Goal: Information Seeking & Learning: Learn about a topic

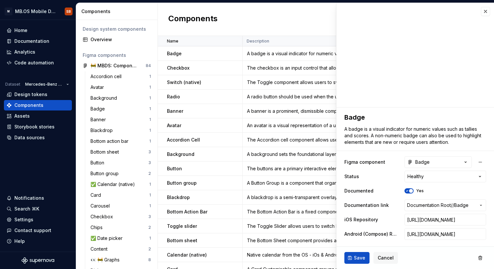
type textarea "*"
click at [487, 10] on button "button" at bounding box center [485, 11] width 9 height 9
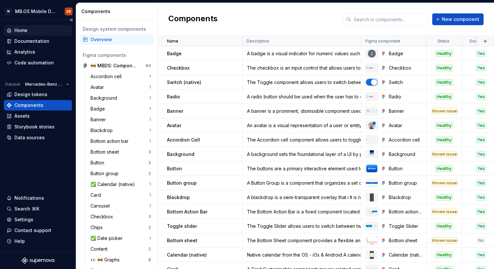
click at [32, 31] on div "Home" at bounding box center [38, 30] width 63 height 7
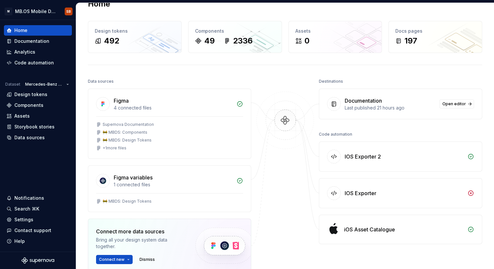
scroll to position [39, 0]
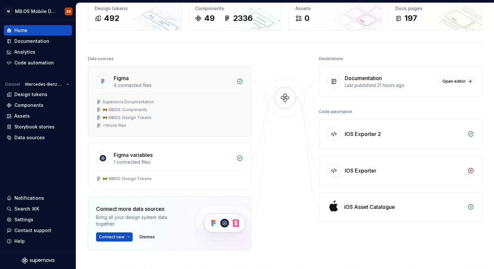
click at [170, 110] on div "🚧 MBDS: Components" at bounding box center [169, 109] width 147 height 5
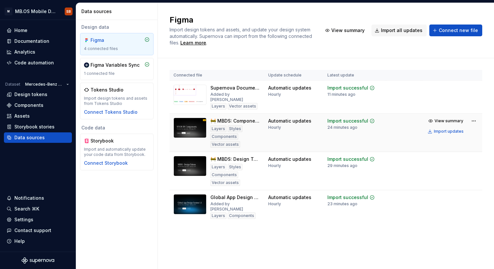
click at [262, 141] on td "🚧 MBDS: Components Layers Styles Components Vector assets" at bounding box center [217, 133] width 95 height 38
click at [34, 104] on div "Components" at bounding box center [28, 105] width 29 height 7
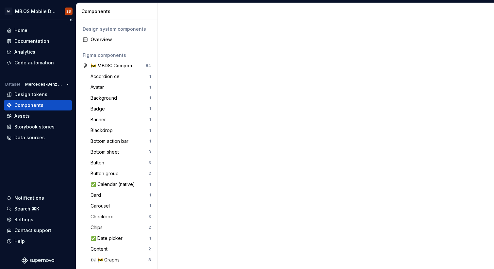
click at [34, 104] on div "Components" at bounding box center [28, 105] width 29 height 7
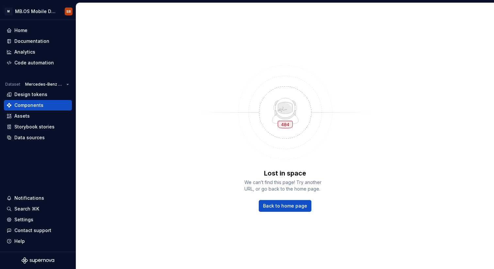
click at [116, 75] on div "Lost in space We can’t find this page! Try another URL, or go back to the home …" at bounding box center [285, 136] width 418 height 266
click at [280, 203] on span "Back to home page" at bounding box center [285, 206] width 44 height 7
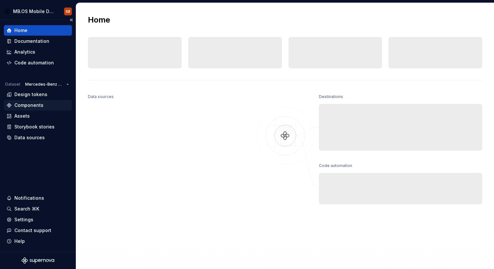
click at [21, 101] on div "Components" at bounding box center [38, 105] width 68 height 10
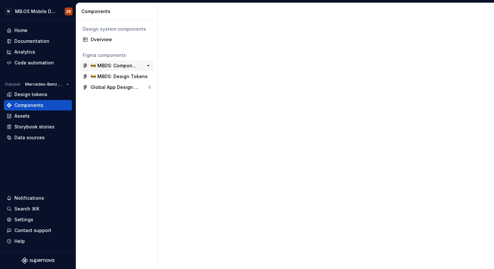
click at [109, 65] on div "🚧 MBDS: Components" at bounding box center [115, 65] width 49 height 7
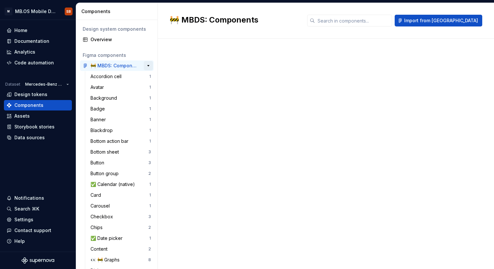
click at [146, 66] on button "button" at bounding box center [148, 65] width 9 height 9
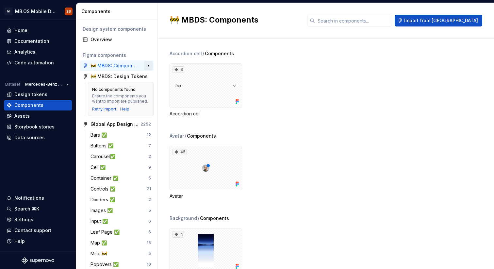
click at [146, 66] on button "button" at bounding box center [148, 65] width 9 height 9
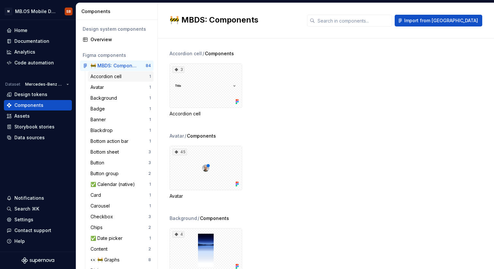
click at [127, 77] on div "Accordion cell" at bounding box center [120, 76] width 59 height 7
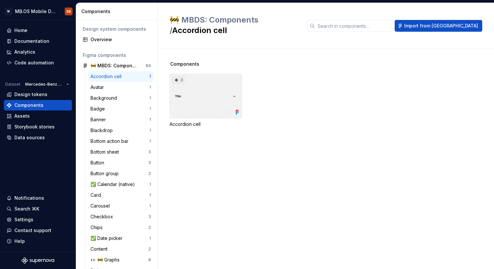
click at [222, 78] on div "3" at bounding box center [206, 96] width 73 height 44
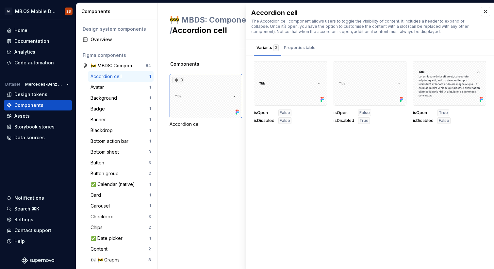
click at [181, 163] on div "Components 3 Accordion cell" at bounding box center [332, 159] width 325 height 220
click at [233, 151] on div "Components 3 Accordion cell" at bounding box center [332, 159] width 325 height 220
click at [118, 184] on div "✅ Calendar (native)" at bounding box center [114, 184] width 47 height 7
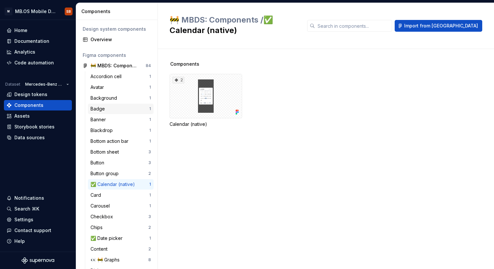
click at [108, 107] on div "Badge" at bounding box center [120, 109] width 59 height 7
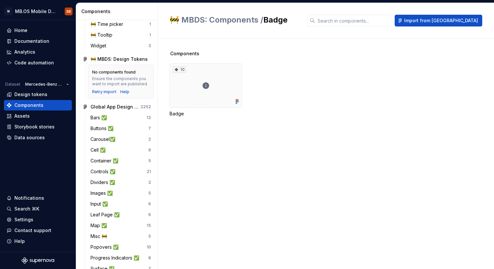
scroll to position [599, 0]
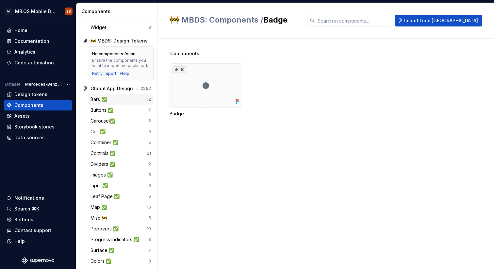
click at [121, 98] on div "Bars ✅" at bounding box center [119, 99] width 56 height 7
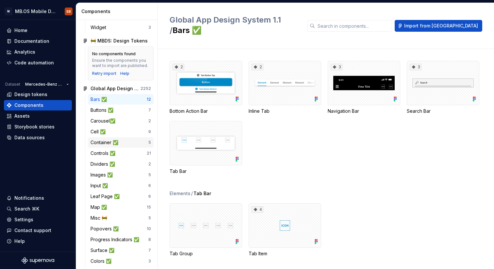
click at [110, 141] on div "Container ✅" at bounding box center [106, 142] width 30 height 7
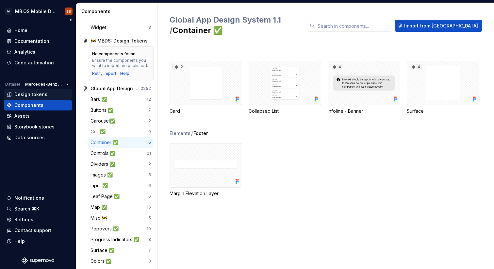
click at [25, 93] on div "Design tokens" at bounding box center [30, 94] width 33 height 7
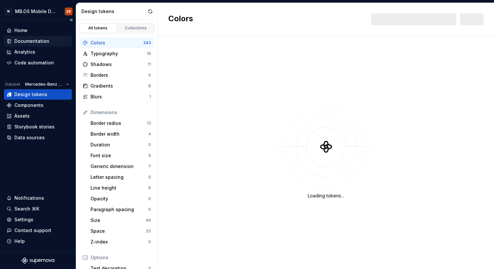
click at [27, 42] on div "Documentation" at bounding box center [31, 41] width 35 height 7
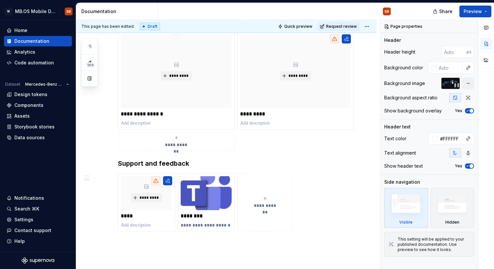
scroll to position [395, 0]
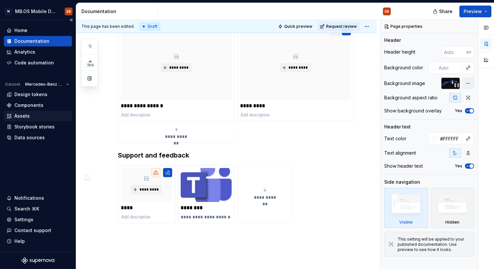
click at [35, 118] on div "Assets" at bounding box center [38, 116] width 63 height 7
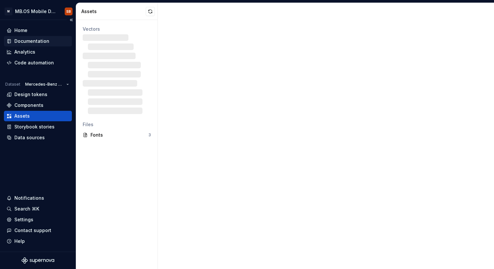
click at [27, 44] on div "Documentation" at bounding box center [38, 41] width 68 height 10
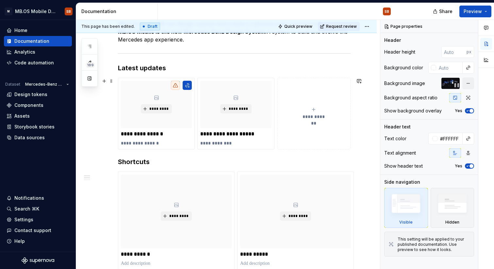
scroll to position [149, 0]
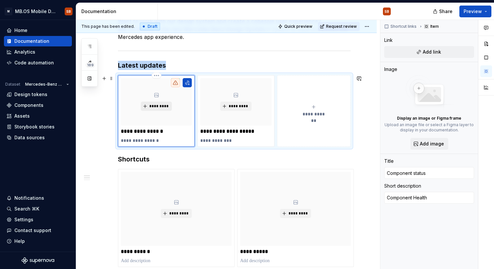
click at [150, 103] on button "*********" at bounding box center [156, 106] width 31 height 9
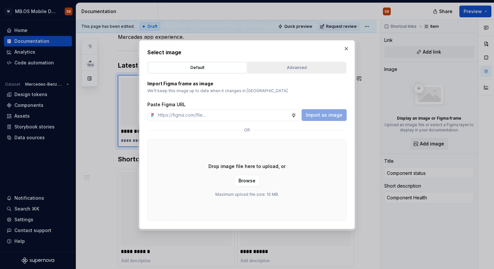
click at [291, 68] on div "Advanced" at bounding box center [297, 67] width 94 height 7
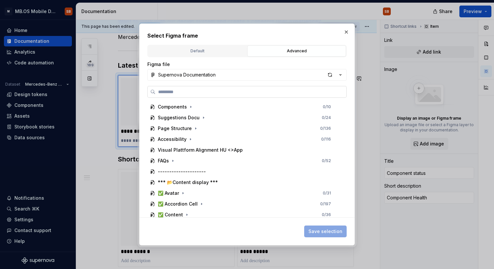
click at [163, 93] on input "search" at bounding box center [251, 92] width 191 height 7
click at [338, 93] on input "search" at bounding box center [251, 92] width 191 height 7
click at [342, 76] on icon "button" at bounding box center [340, 75] width 7 height 7
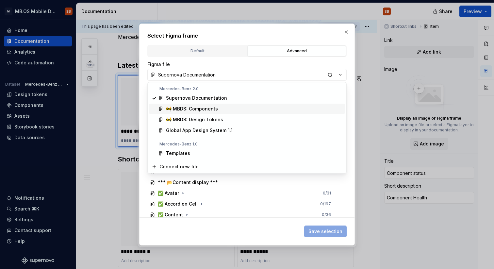
click at [211, 110] on div "🚧 MBDS: Components" at bounding box center [192, 109] width 52 height 7
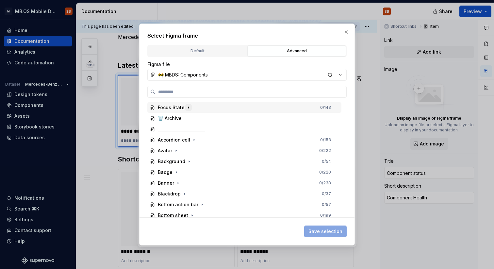
scroll to position [176, 0]
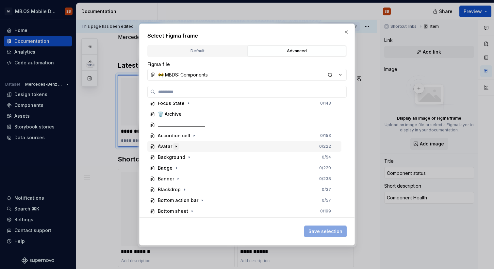
click at [176, 147] on icon "button" at bounding box center [176, 146] width 5 height 5
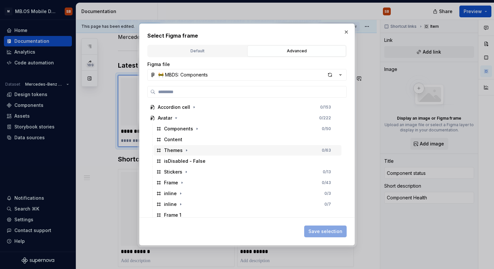
scroll to position [214, 0]
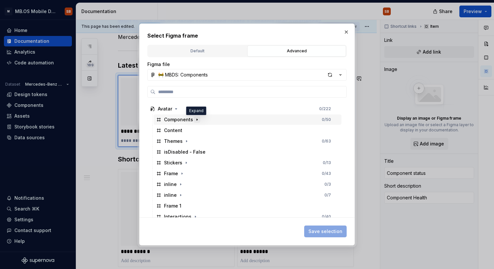
click at [196, 121] on icon "button" at bounding box center [196, 119] width 5 height 5
click at [346, 35] on button "button" at bounding box center [346, 31] width 9 height 9
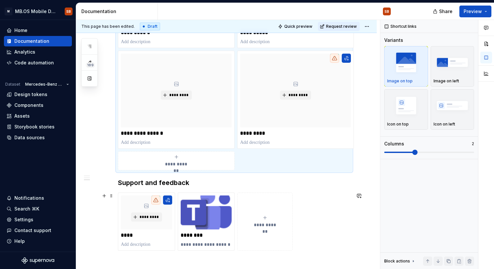
scroll to position [453, 0]
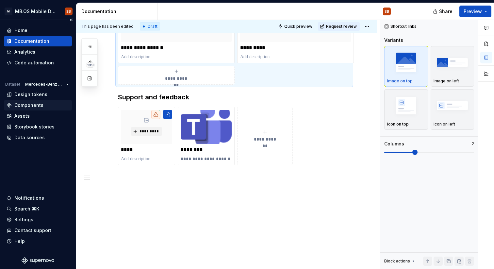
click at [28, 102] on div "Components" at bounding box center [28, 105] width 29 height 7
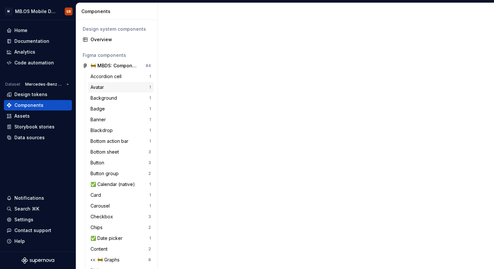
click at [109, 88] on div "Avatar" at bounding box center [120, 87] width 59 height 7
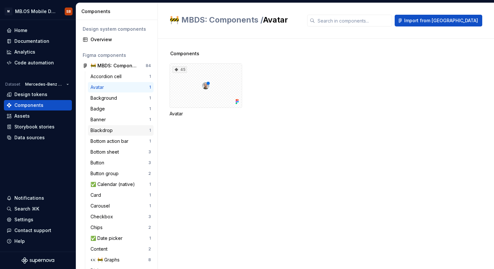
click at [110, 129] on div "Blackdrop" at bounding box center [103, 130] width 25 height 7
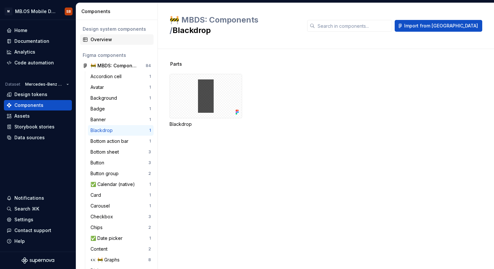
click at [106, 42] on div "Overview" at bounding box center [121, 39] width 60 height 7
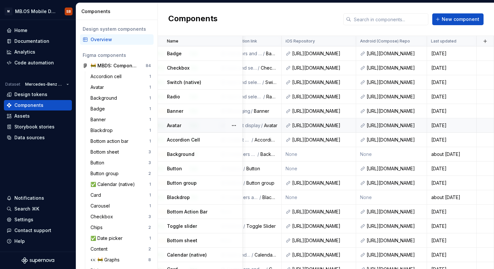
scroll to position [0, 288]
click at [42, 43] on div "Documentation" at bounding box center [31, 41] width 35 height 7
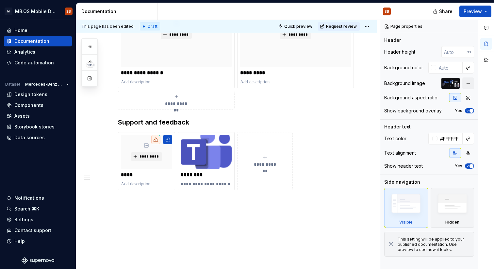
scroll to position [453, 0]
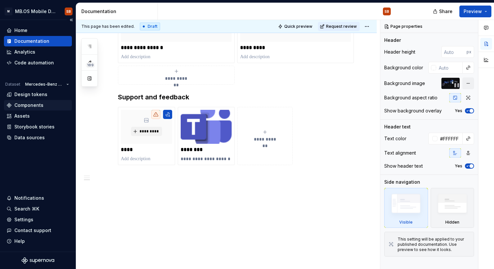
click at [34, 104] on div "Components" at bounding box center [28, 105] width 29 height 7
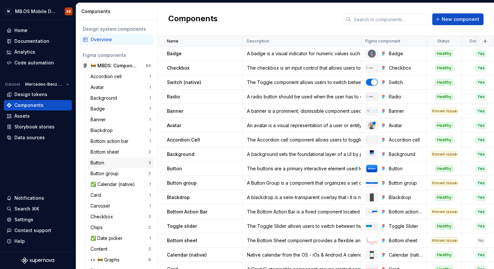
click at [117, 160] on div "Button" at bounding box center [120, 163] width 58 height 7
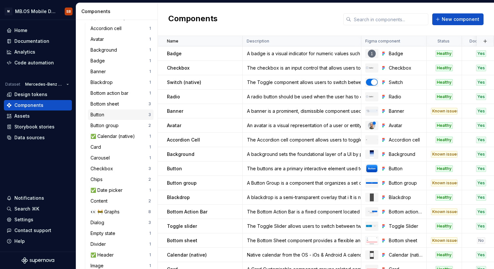
scroll to position [50, 0]
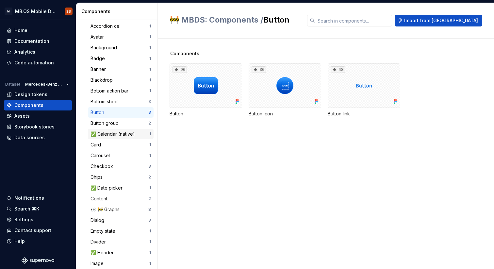
click at [117, 131] on div "✅ Calendar (native)" at bounding box center [114, 134] width 47 height 7
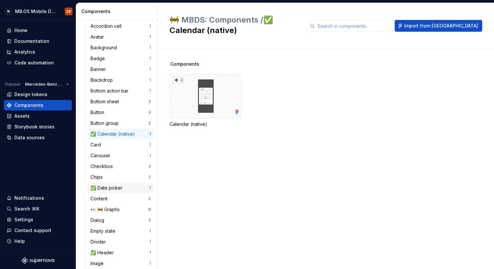
click at [115, 192] on div "✅ Date picker 1" at bounding box center [121, 188] width 66 height 10
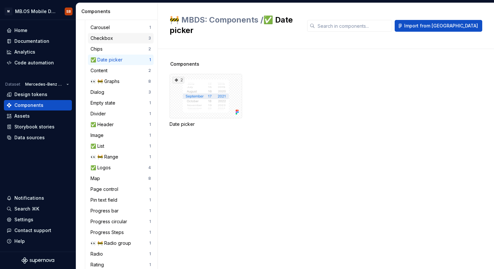
scroll to position [197, 0]
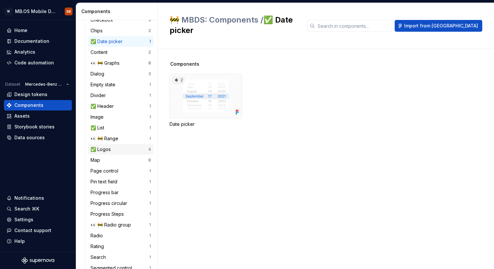
click at [109, 144] on div "✅ Logos 4" at bounding box center [121, 149] width 66 height 10
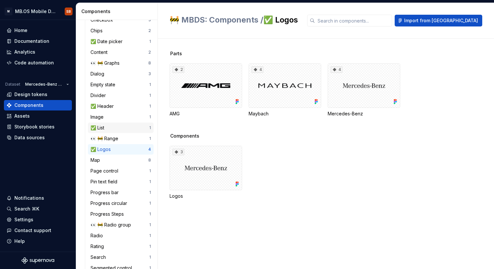
click at [104, 128] on div "✅ List" at bounding box center [99, 128] width 16 height 7
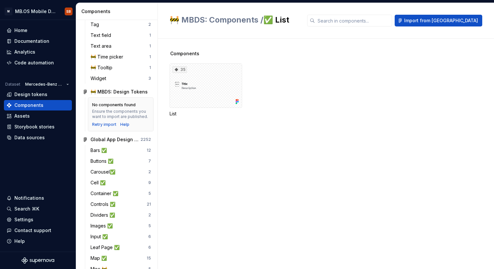
scroll to position [549, 0]
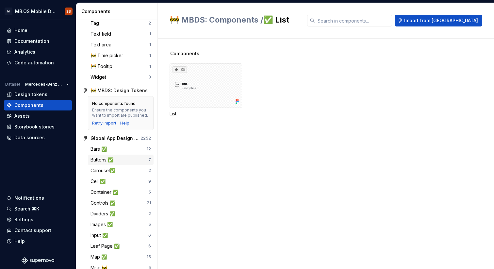
click at [121, 163] on div "Buttons ✅" at bounding box center [120, 160] width 58 height 7
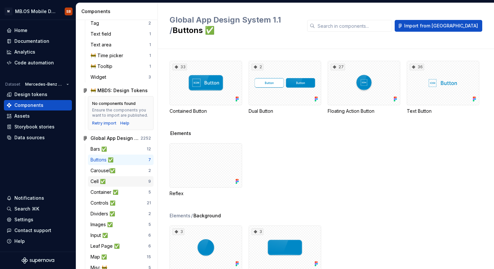
click at [122, 183] on div "Cell ✅" at bounding box center [120, 181] width 58 height 7
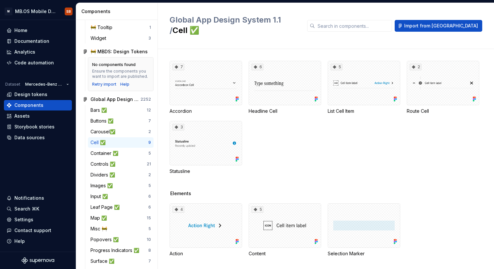
scroll to position [614, 0]
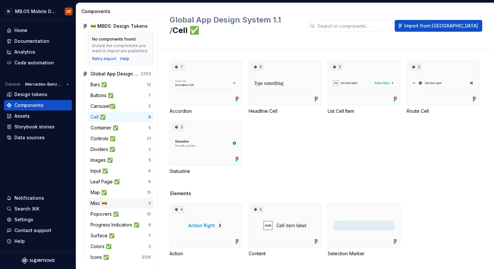
click at [117, 202] on div "Misc 🚧" at bounding box center [120, 203] width 58 height 7
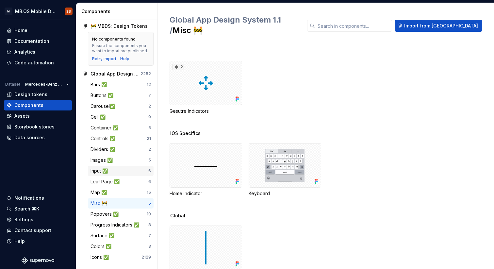
click at [128, 176] on div "Input ✅ 6" at bounding box center [121, 171] width 66 height 10
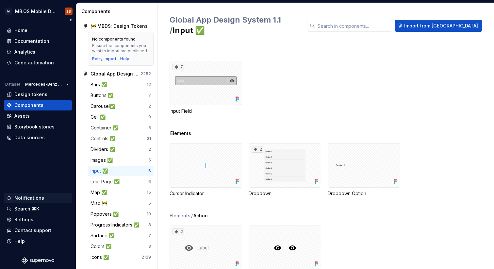
click at [25, 200] on div "Notifications" at bounding box center [29, 198] width 30 height 7
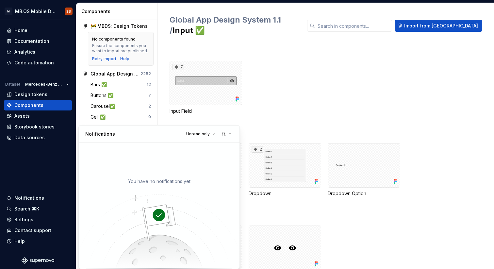
click at [26, 138] on html "M MB.OS Mobile Design System SB Home Documentation Analytics Code automation Da…" at bounding box center [247, 134] width 494 height 269
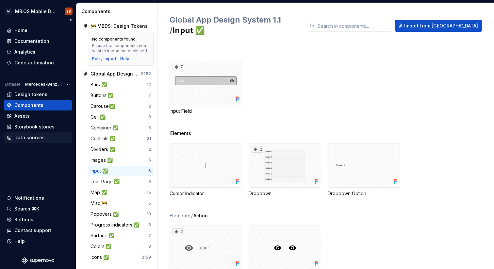
click at [26, 138] on div "Data sources" at bounding box center [29, 137] width 30 height 7
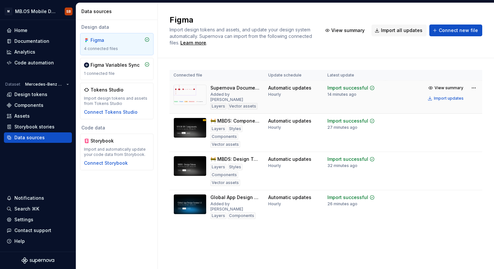
click at [190, 95] on img at bounding box center [190, 95] width 33 height 20
click at [28, 92] on div "Design tokens" at bounding box center [30, 94] width 33 height 7
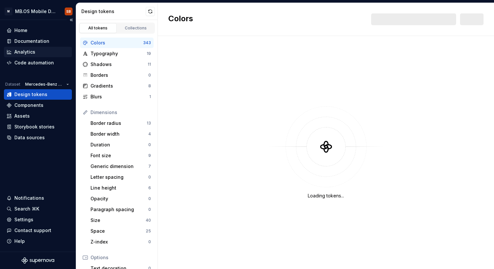
click at [32, 56] on div "Analytics" at bounding box center [38, 52] width 68 height 10
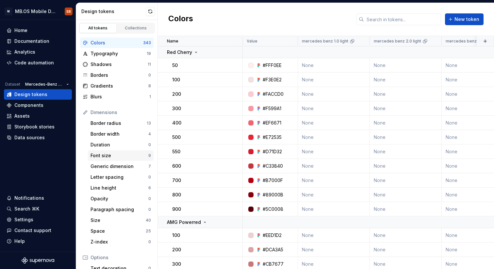
click at [104, 156] on div "Font size" at bounding box center [120, 155] width 58 height 7
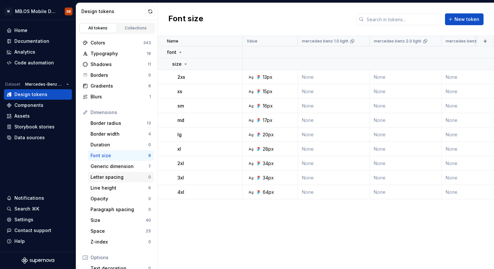
click at [105, 181] on div "Letter spacing 0" at bounding box center [121, 177] width 66 height 10
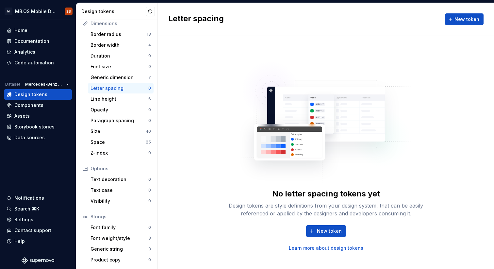
scroll to position [88, 0]
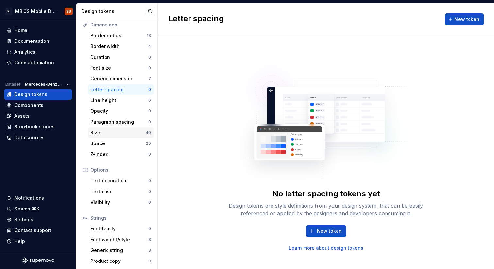
click at [105, 128] on div "Size 40" at bounding box center [121, 132] width 66 height 10
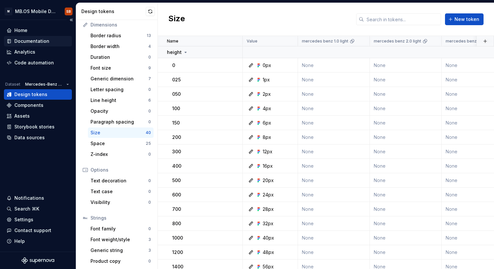
click at [37, 42] on div "Documentation" at bounding box center [31, 41] width 35 height 7
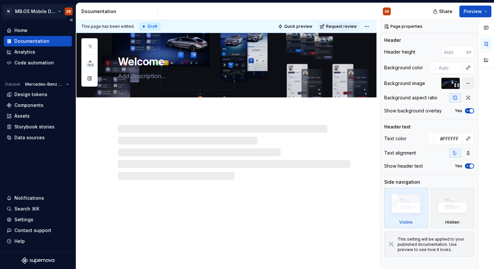
click at [33, 11] on html "M MB.OS Mobile Design System SB Home Documentation Analytics Code automation Da…" at bounding box center [247, 134] width 494 height 269
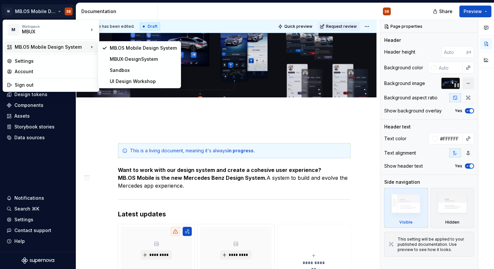
click at [286, 129] on html "M MB.OS Mobile Design System SB Home Documentation Analytics Code automation Da…" at bounding box center [247, 134] width 494 height 269
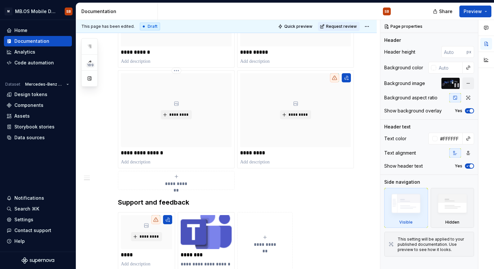
scroll to position [349, 0]
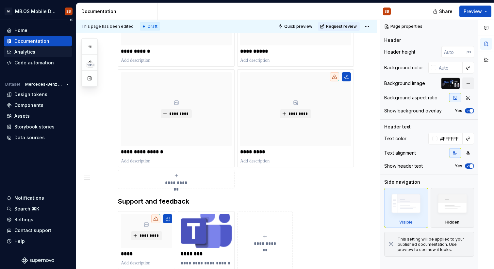
click at [35, 53] on div "Analytics" at bounding box center [38, 52] width 63 height 7
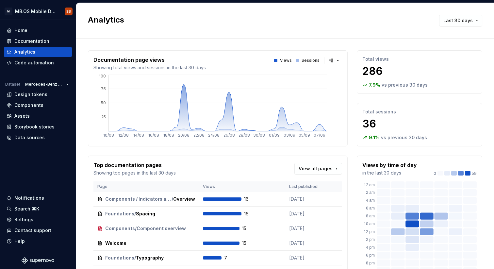
scroll to position [86, 0]
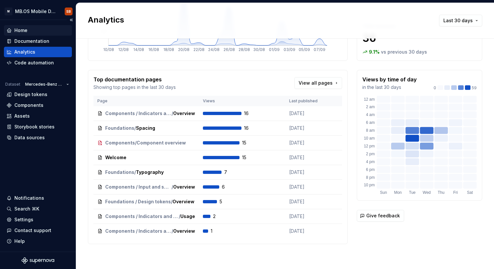
click at [26, 29] on div "Home" at bounding box center [20, 30] width 13 height 7
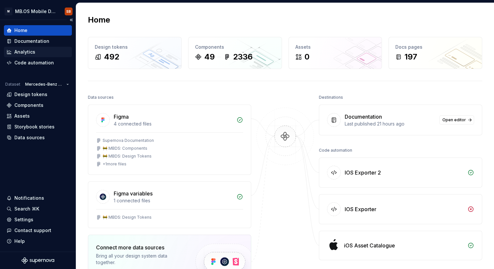
click at [50, 48] on div "Analytics" at bounding box center [38, 52] width 68 height 10
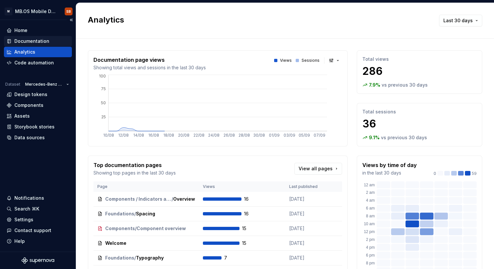
click at [47, 41] on div "Documentation" at bounding box center [31, 41] width 35 height 7
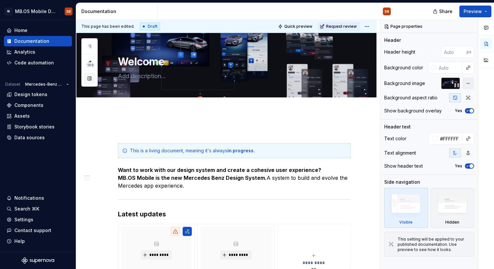
click at [89, 81] on button "button" at bounding box center [90, 79] width 12 height 12
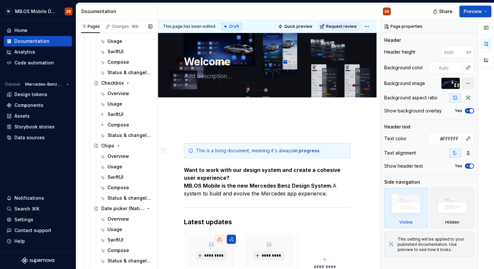
scroll to position [195, 0]
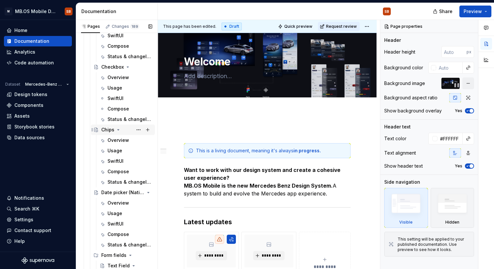
click at [116, 129] on icon "Page tree" at bounding box center [118, 129] width 5 height 5
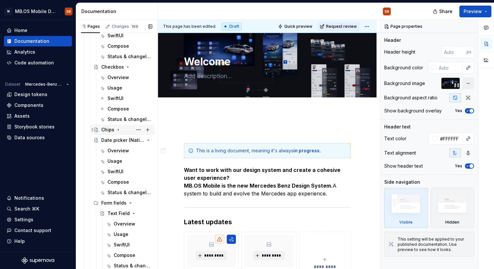
click at [130, 129] on div "Chips" at bounding box center [126, 129] width 51 height 9
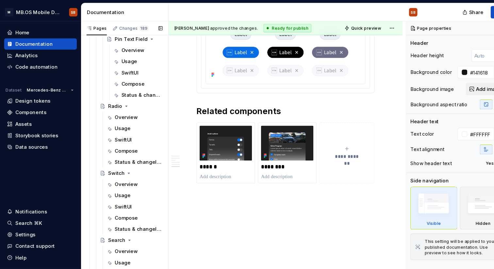
scroll to position [551, 0]
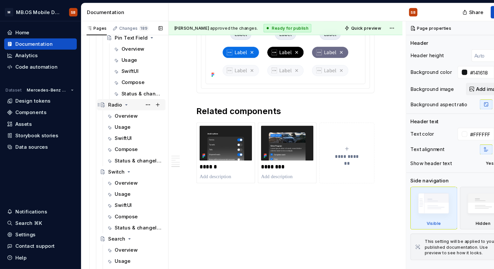
click at [110, 98] on div "Radio" at bounding box center [107, 98] width 13 height 7
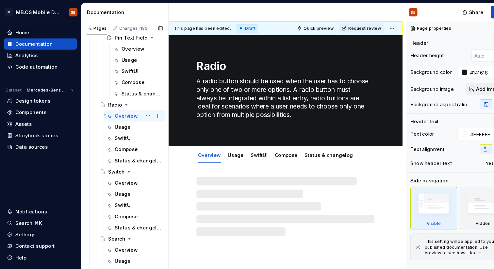
click at [122, 111] on div "Overview" at bounding box center [119, 108] width 22 height 7
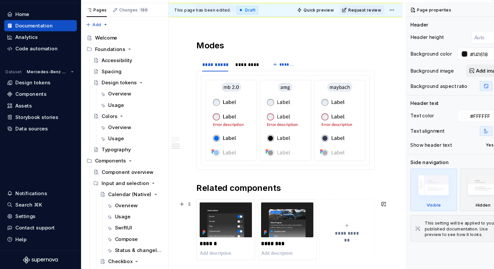
scroll to position [981, 0]
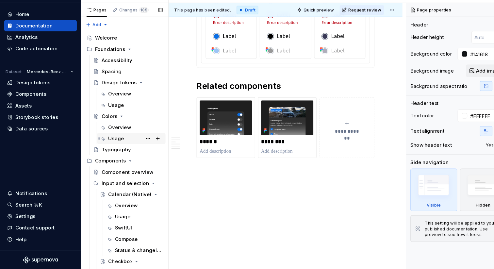
click at [110, 145] on div "Usage" at bounding box center [108, 146] width 15 height 7
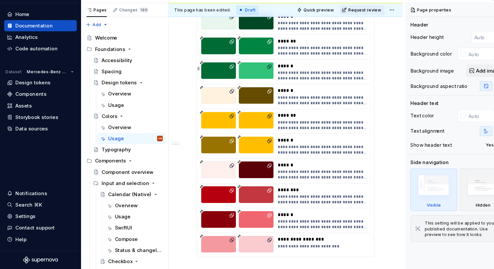
scroll to position [1099, 0]
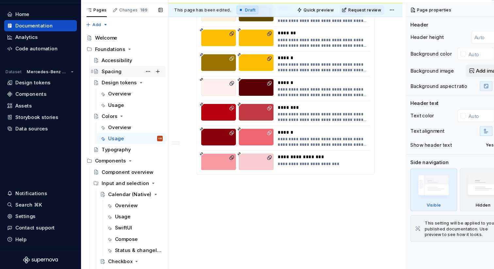
click at [112, 83] on div "Spacing" at bounding box center [104, 84] width 19 height 7
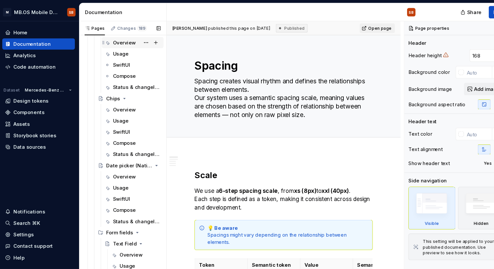
click at [119, 39] on div "Overview" at bounding box center [119, 40] width 22 height 7
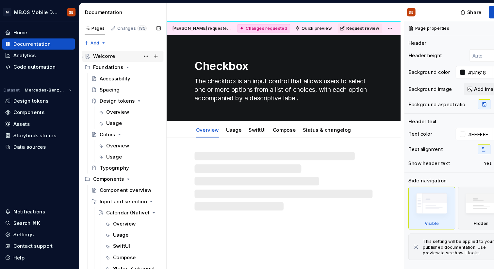
click at [116, 53] on div "Welcome" at bounding box center [120, 52] width 63 height 9
click at [116, 65] on div "Foundations" at bounding box center [103, 63] width 28 height 7
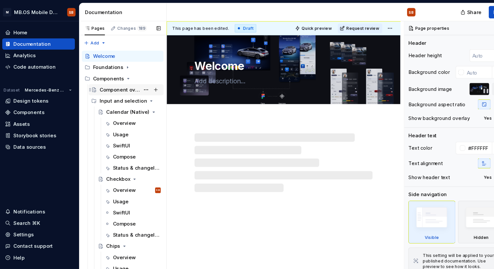
click at [118, 79] on div "Component overview" at bounding box center [120, 84] width 70 height 10
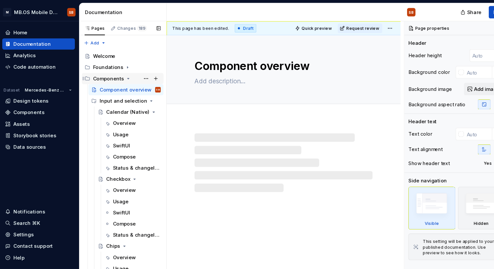
click at [122, 74] on icon "Page tree" at bounding box center [121, 73] width 5 height 5
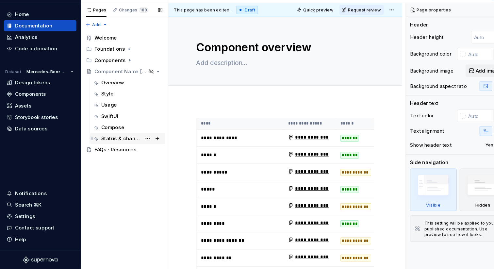
click at [121, 147] on div "Status & changelog" at bounding box center [114, 146] width 38 height 7
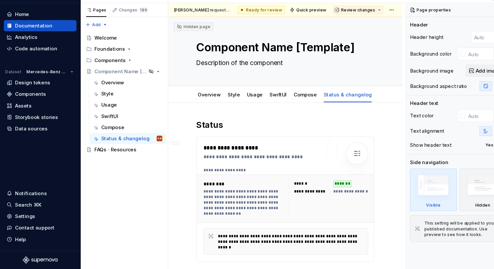
type textarea "*"
